Goal: Task Accomplishment & Management: Use online tool/utility

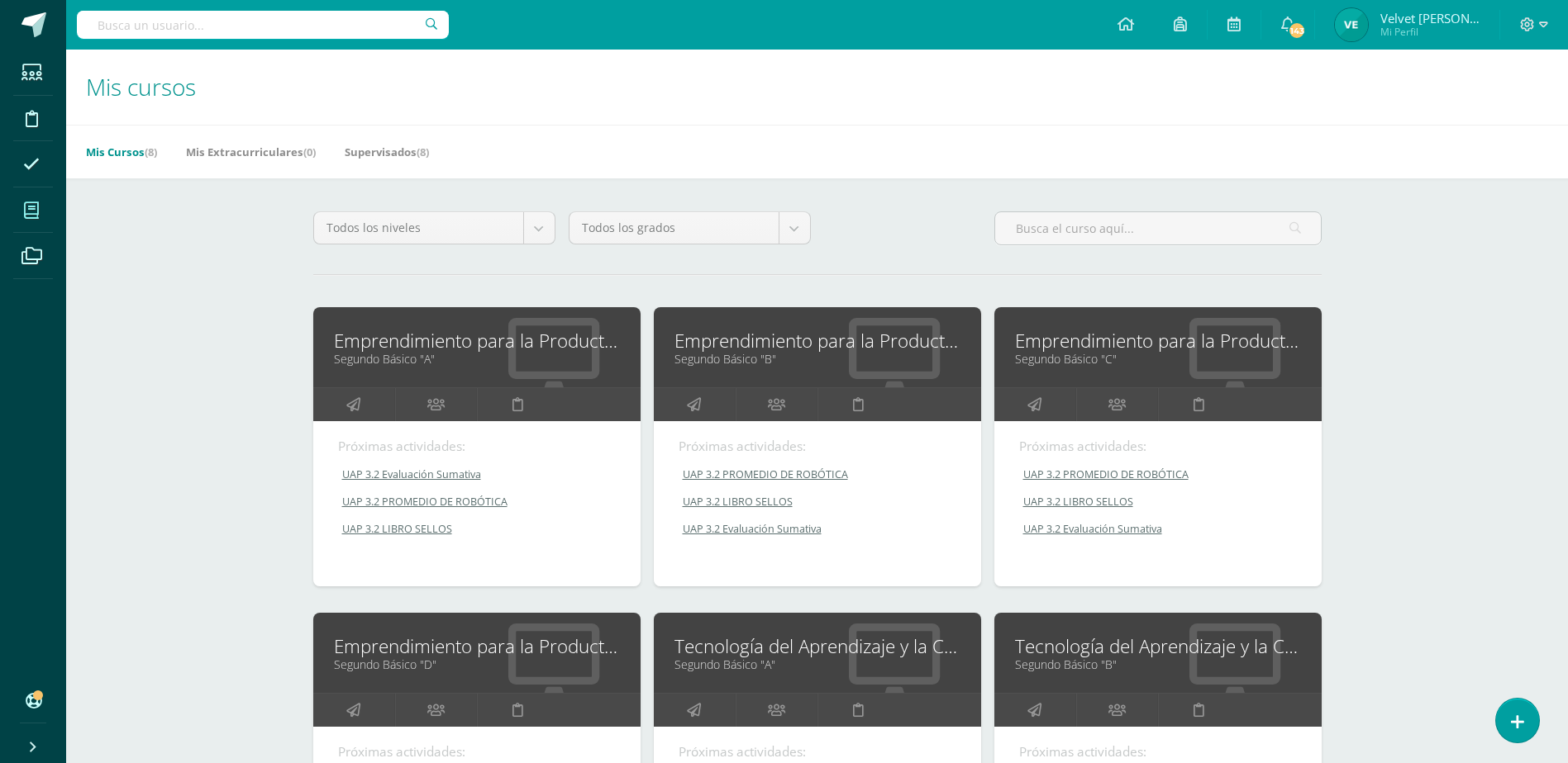
click at [359, 350] on link "Emprendimiento para la Productividad y Robótica" at bounding box center [477, 341] width 286 height 26
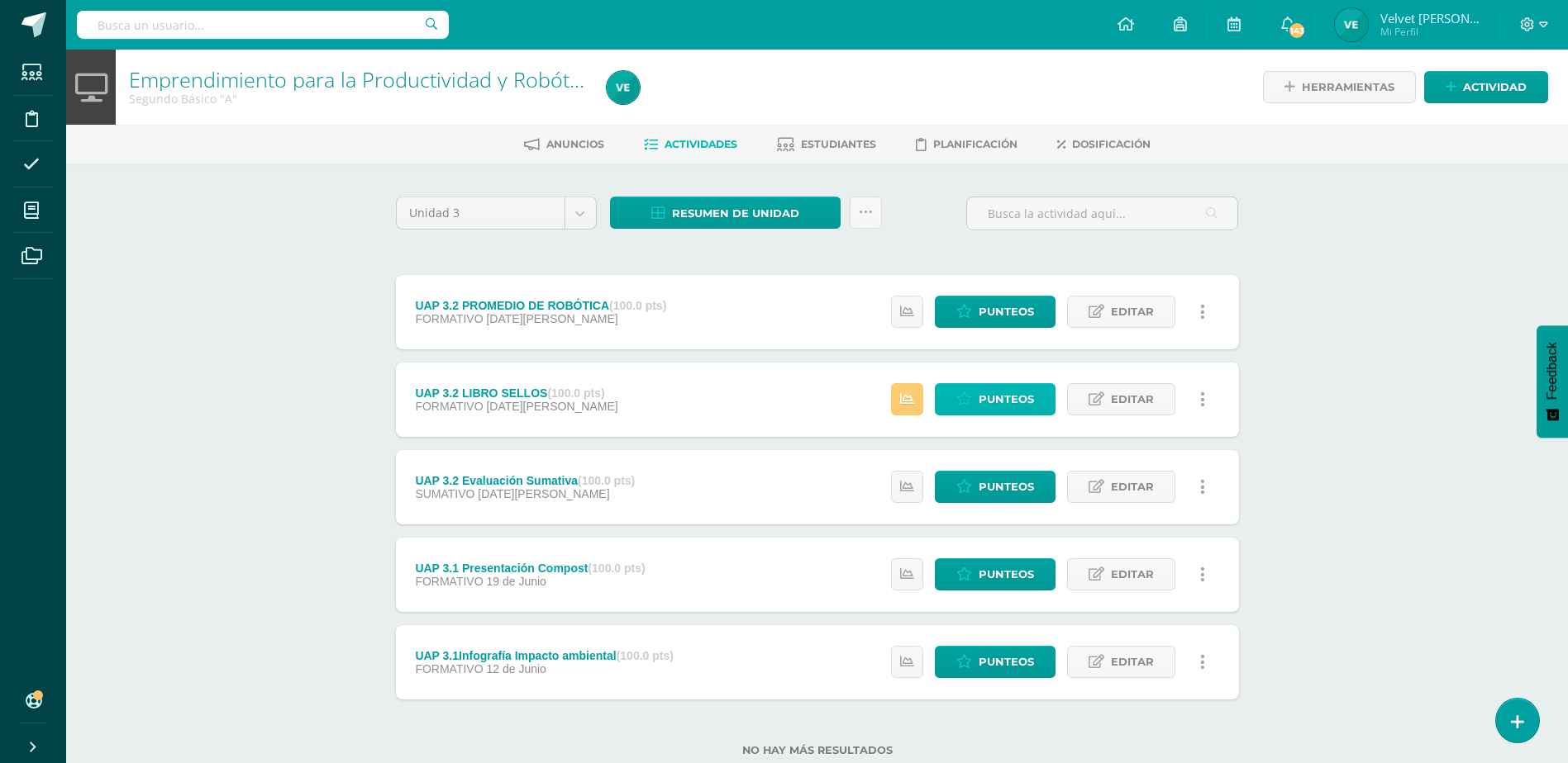
click at [1002, 402] on span "Punteos" at bounding box center [1006, 399] width 55 height 30
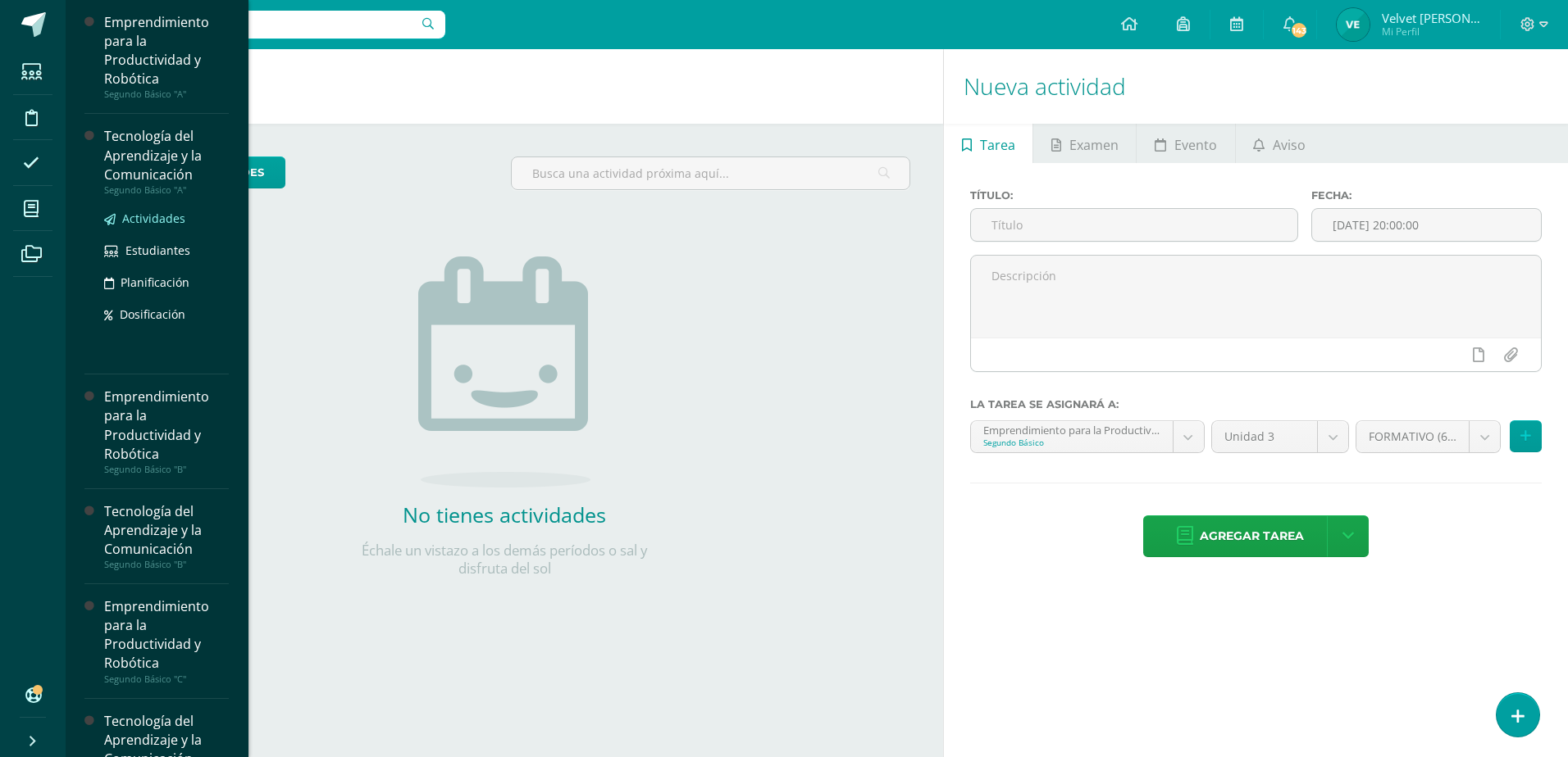
click at [151, 219] on span "Actividades" at bounding box center [154, 218] width 64 height 15
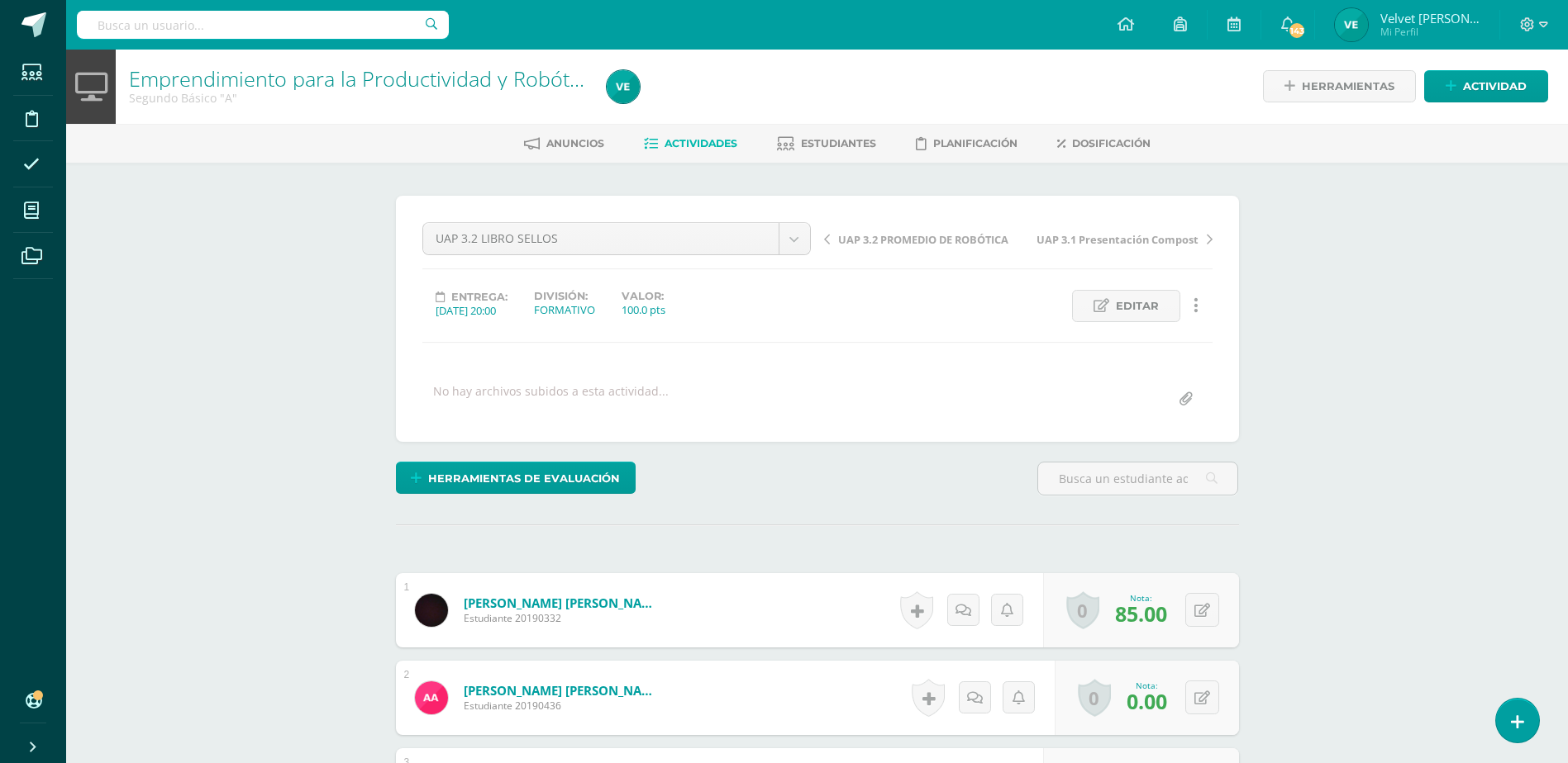
scroll to position [2, 0]
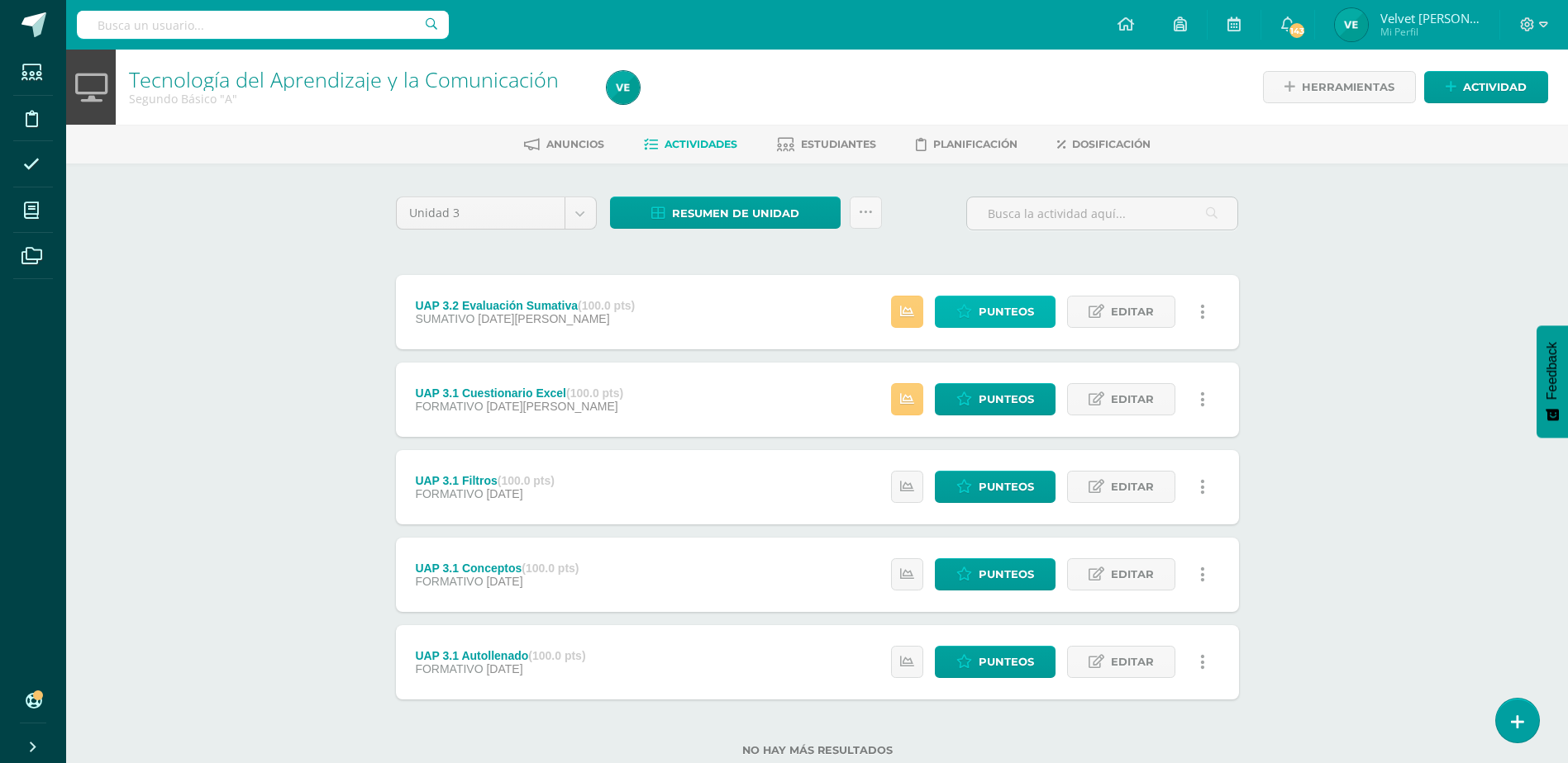
click at [1027, 310] on span "Punteos" at bounding box center [1006, 311] width 55 height 30
